Goal: Transaction & Acquisition: Purchase product/service

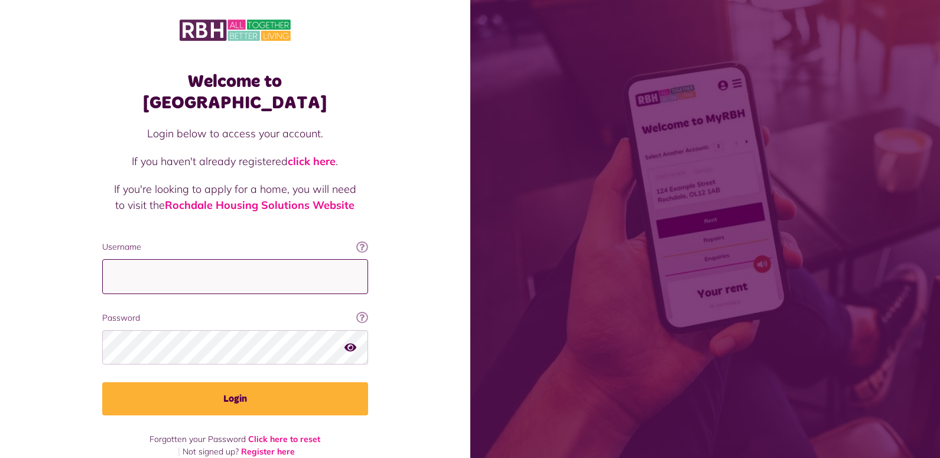
click at [161, 259] on input "Username" at bounding box center [235, 276] width 266 height 35
type input "**********"
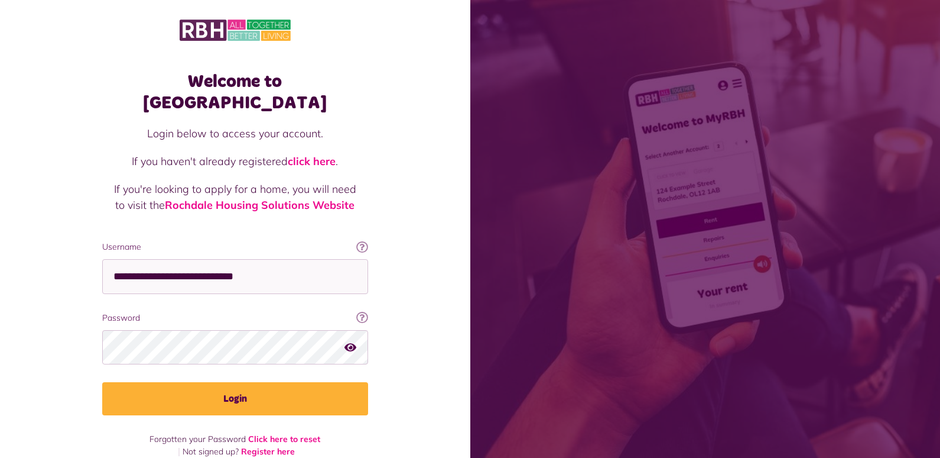
click at [351, 342] on icon "button" at bounding box center [351, 347] width 12 height 11
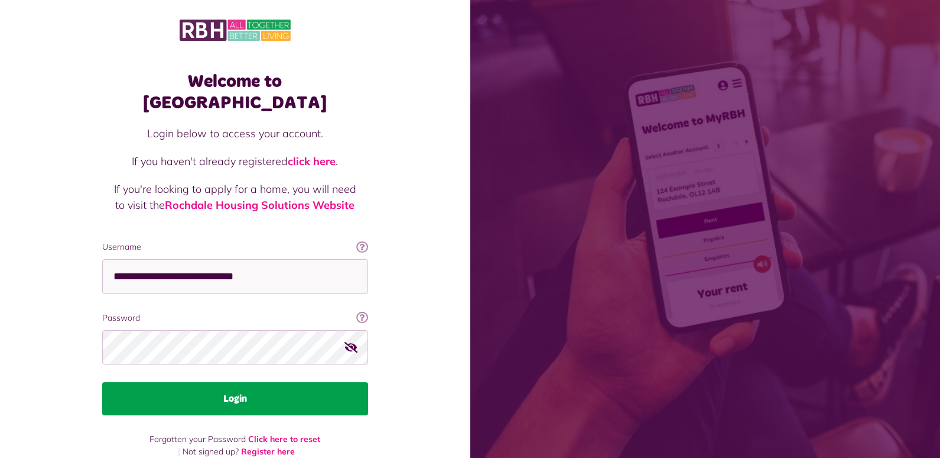
click at [288, 382] on button "Login" at bounding box center [235, 398] width 266 height 33
click at [145, 393] on button "Login" at bounding box center [235, 398] width 266 height 33
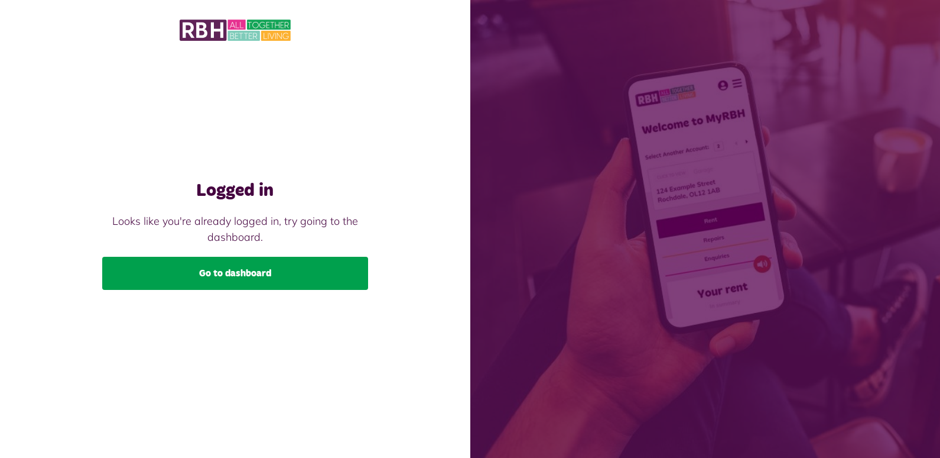
click at [220, 287] on link "Go to dashboard" at bounding box center [235, 273] width 266 height 33
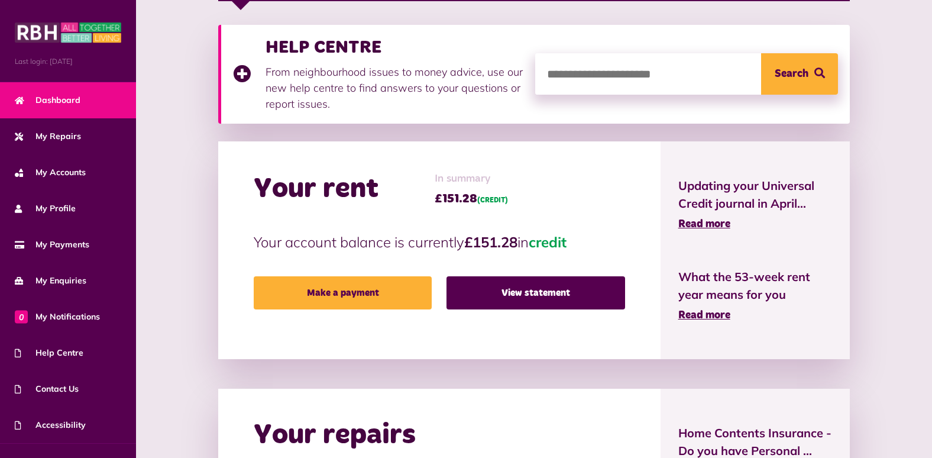
scroll to position [236, 0]
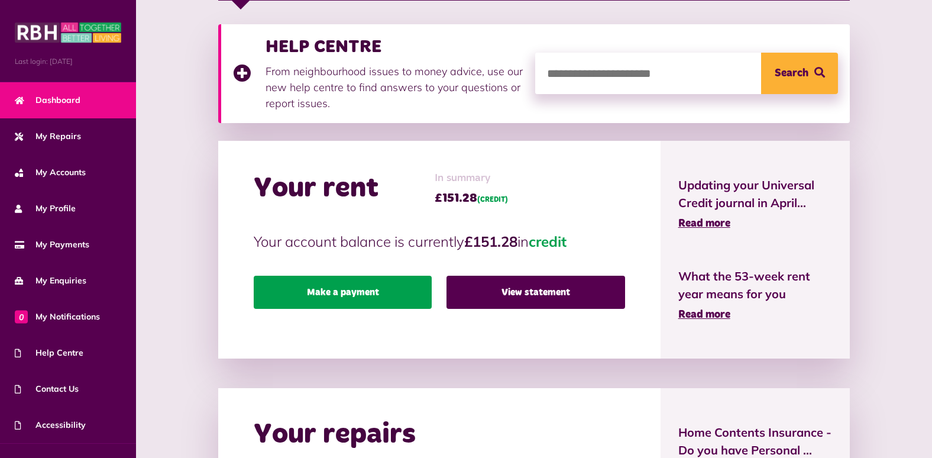
click at [325, 286] on link "Make a payment" at bounding box center [343, 291] width 178 height 33
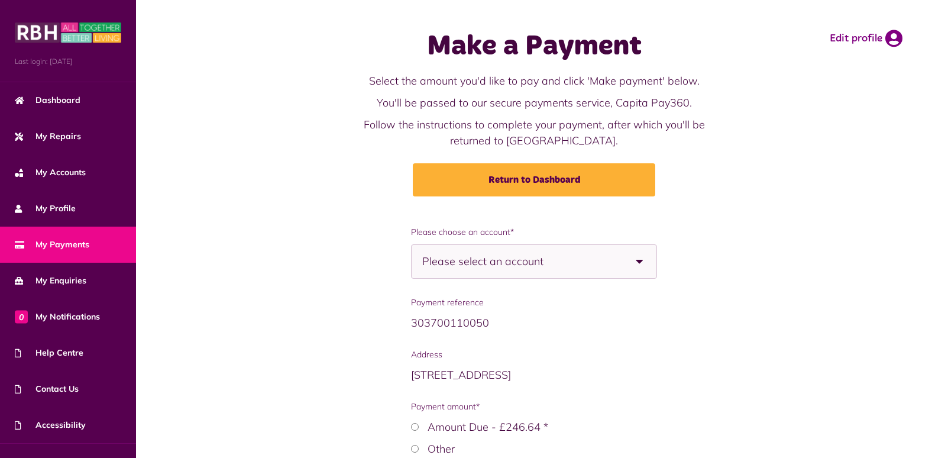
click at [638, 264] on b at bounding box center [639, 261] width 33 height 33
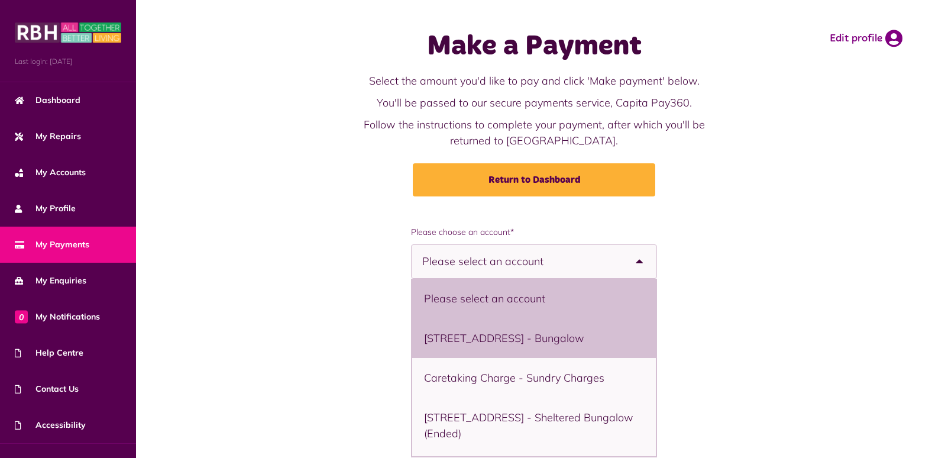
click at [605, 342] on li "11 Bowling Green Street, Heywood, OL10 1DJ - Bungalow" at bounding box center [533, 338] width 243 height 40
select select "**********"
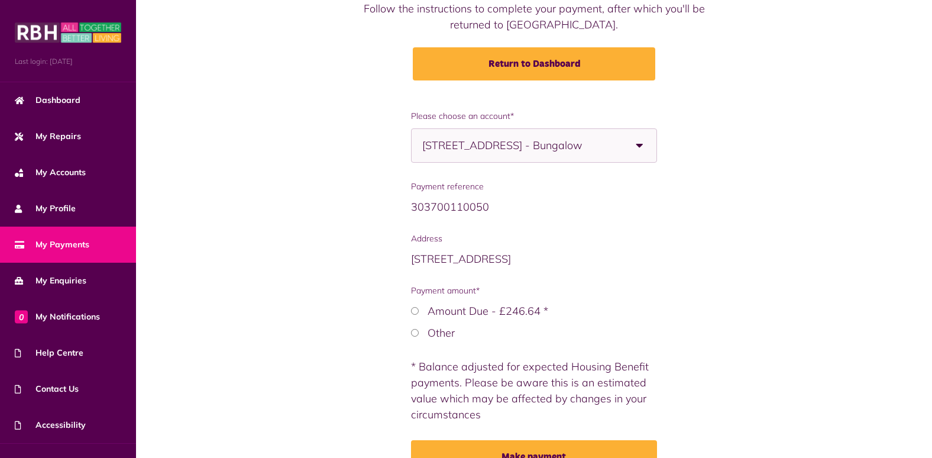
scroll to position [177, 0]
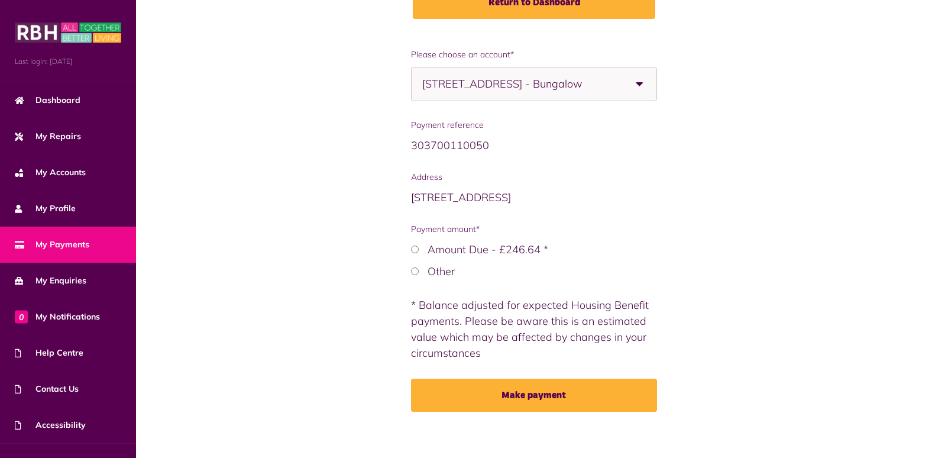
click at [429, 270] on label "Other" at bounding box center [440, 271] width 27 height 14
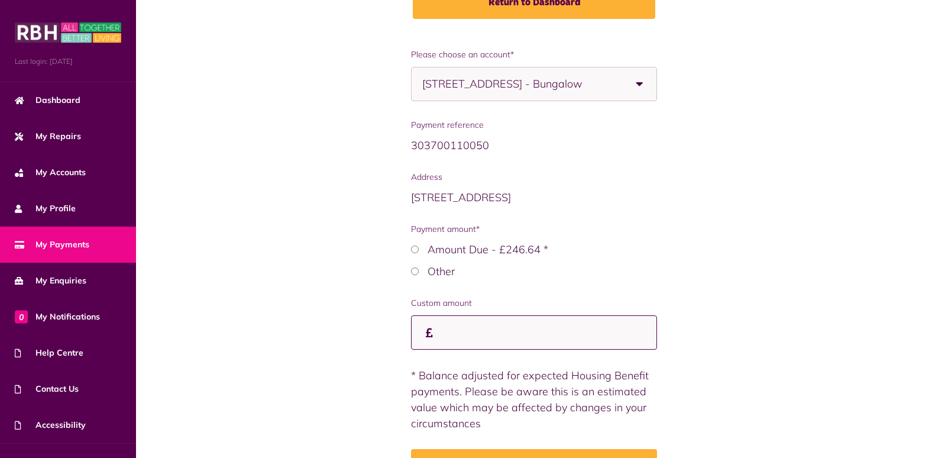
click at [441, 337] on input "Custom amount" at bounding box center [533, 332] width 245 height 35
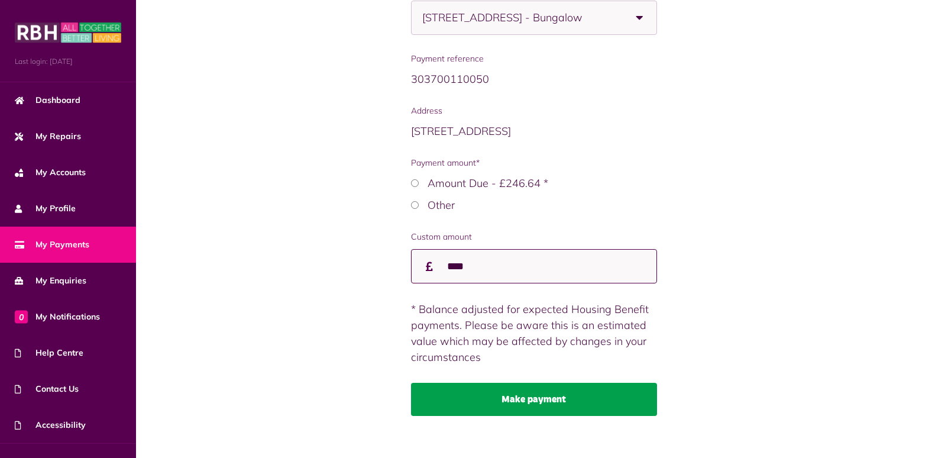
scroll to position [255, 0]
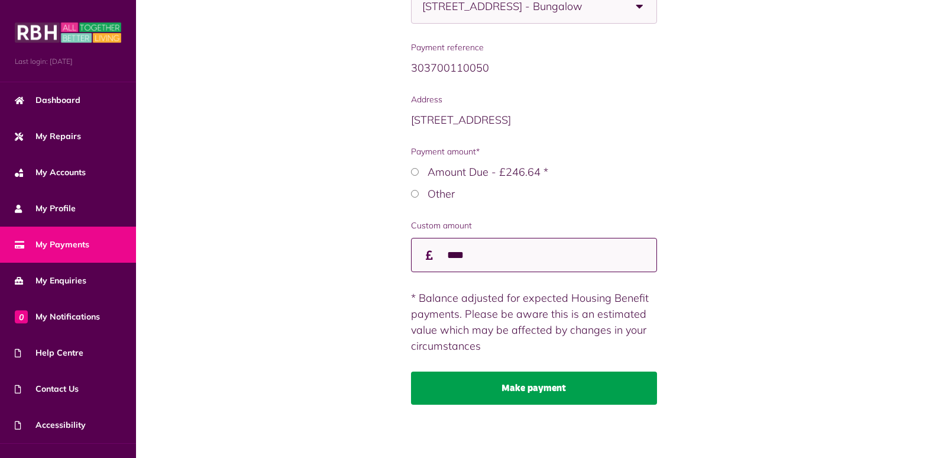
type input "****"
click at [559, 392] on button "Make payment" at bounding box center [533, 387] width 245 height 33
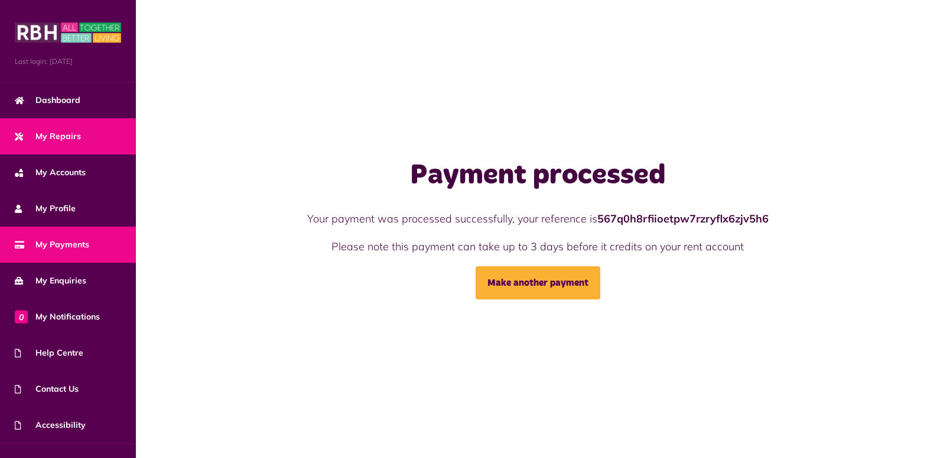
click at [43, 132] on span "My Repairs" at bounding box center [48, 136] width 66 height 12
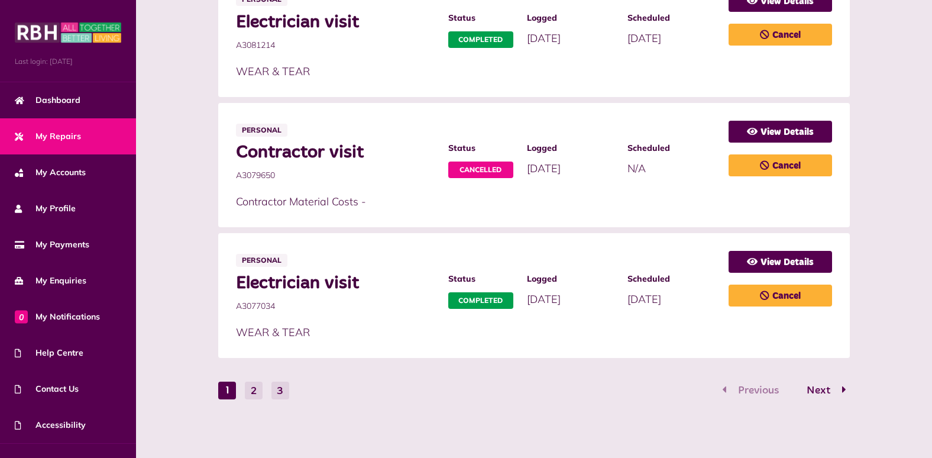
scroll to position [761, 0]
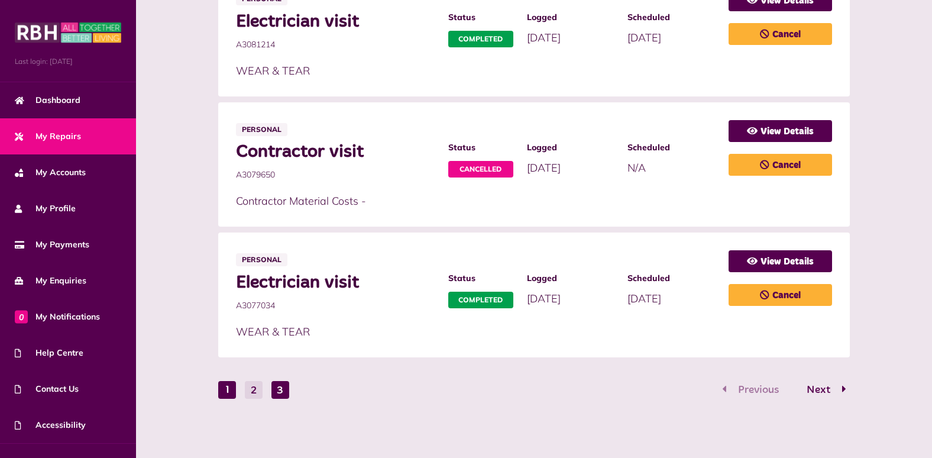
click at [278, 386] on button "3" at bounding box center [280, 390] width 18 height 18
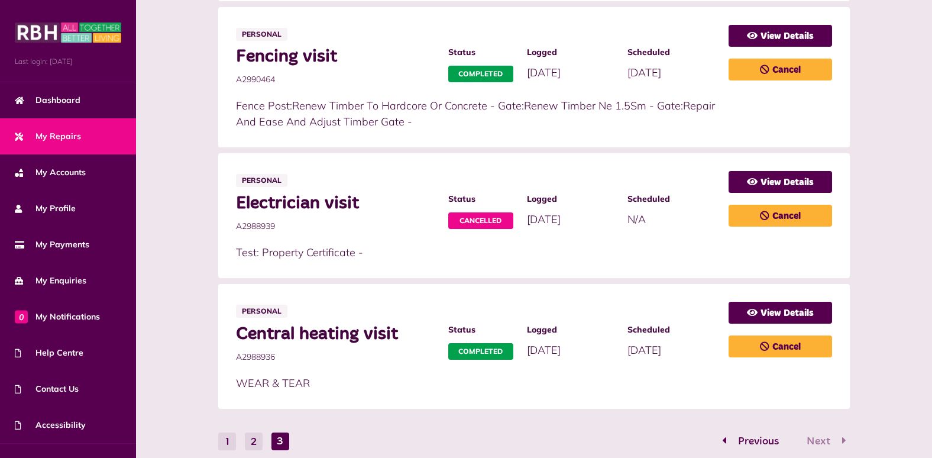
scroll to position [564, 0]
